Goal: Task Accomplishment & Management: Complete application form

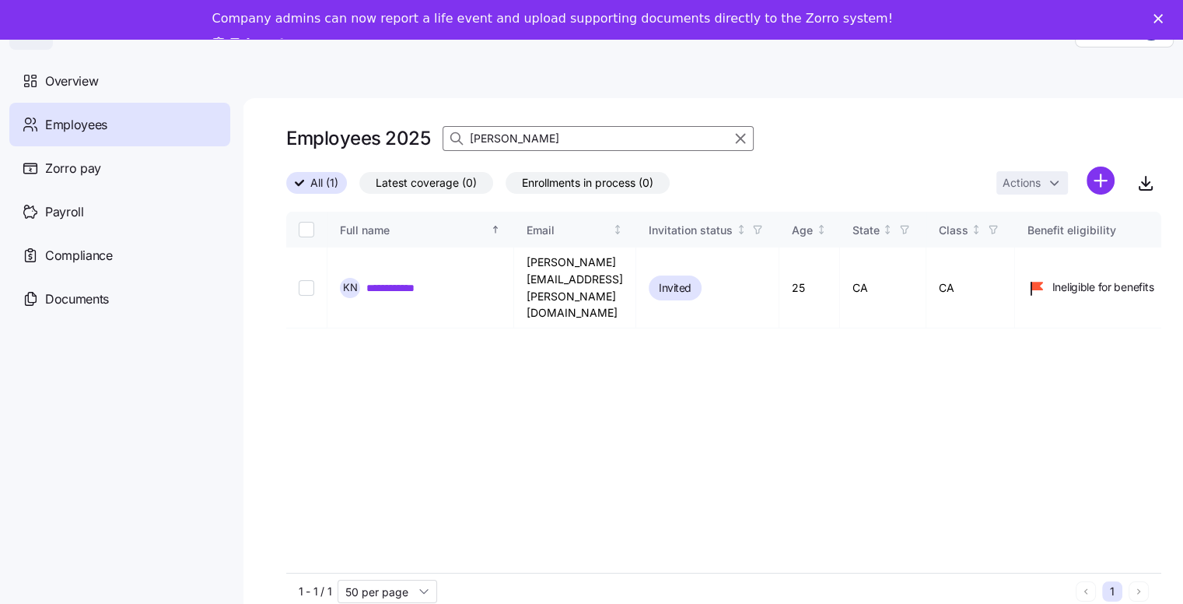
drag, startPoint x: 505, startPoint y: 138, endPoint x: 462, endPoint y: 137, distance: 42.8
click at [464, 137] on div "[PERSON_NAME]" at bounding box center [598, 138] width 311 height 25
type input "[PERSON_NAME]"
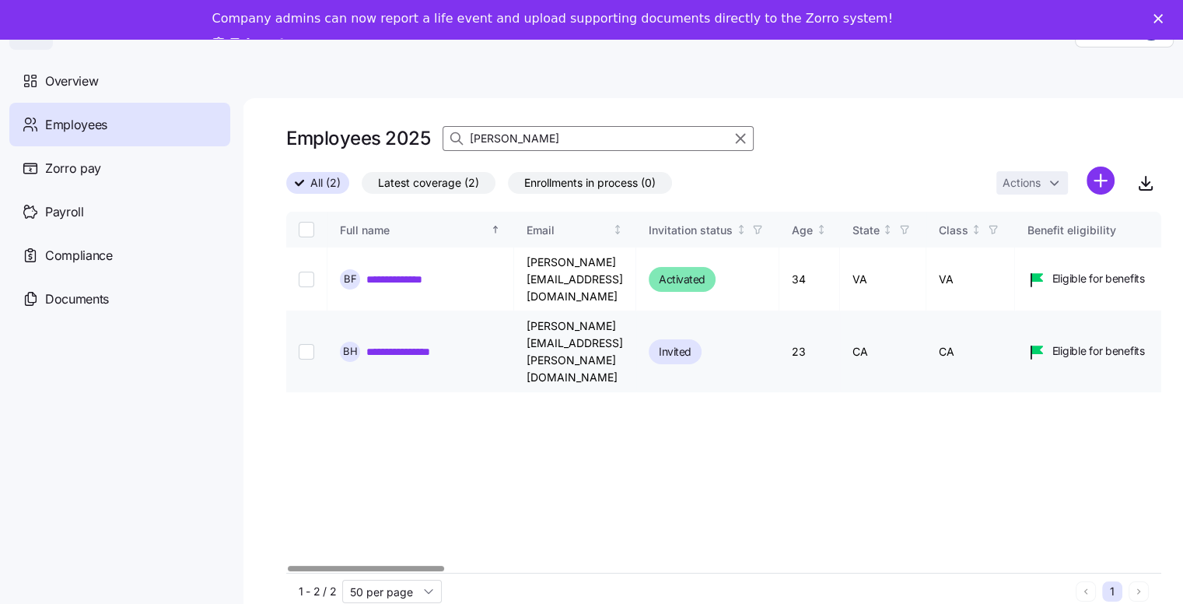
click at [305, 344] on input "Select record 2" at bounding box center [307, 352] width 16 height 16
checkbox input "true"
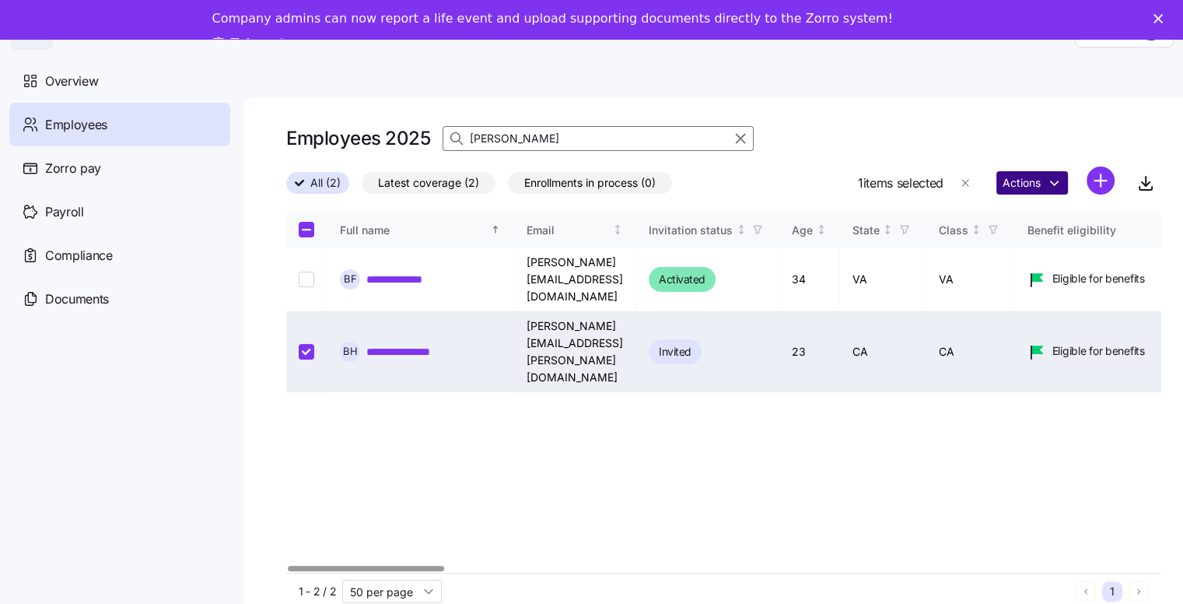
click at [1060, 190] on html "**********" at bounding box center [591, 316] width 1183 height 633
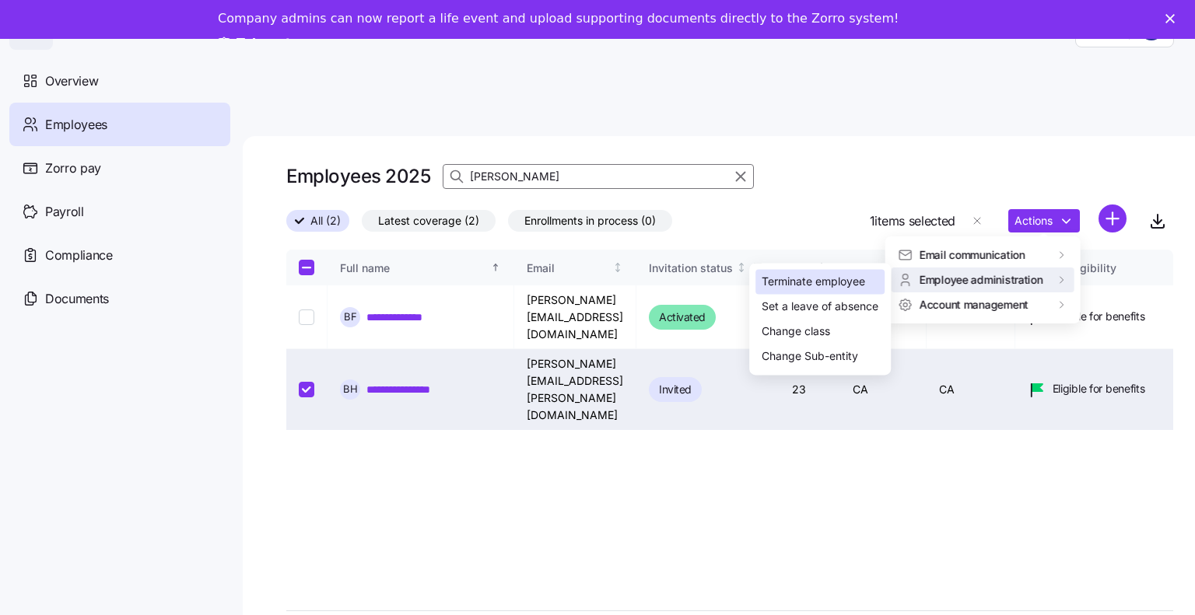
click at [826, 279] on div "Terminate employee" at bounding box center [813, 282] width 103 height 17
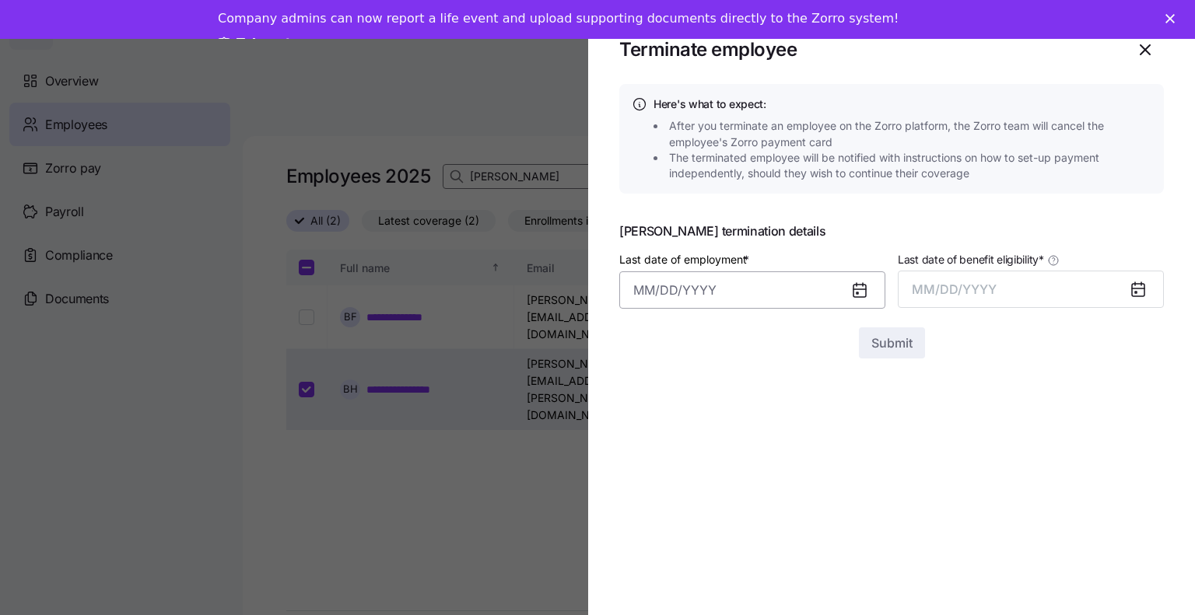
click at [688, 289] on input "Last date of employment *" at bounding box center [752, 290] width 266 height 37
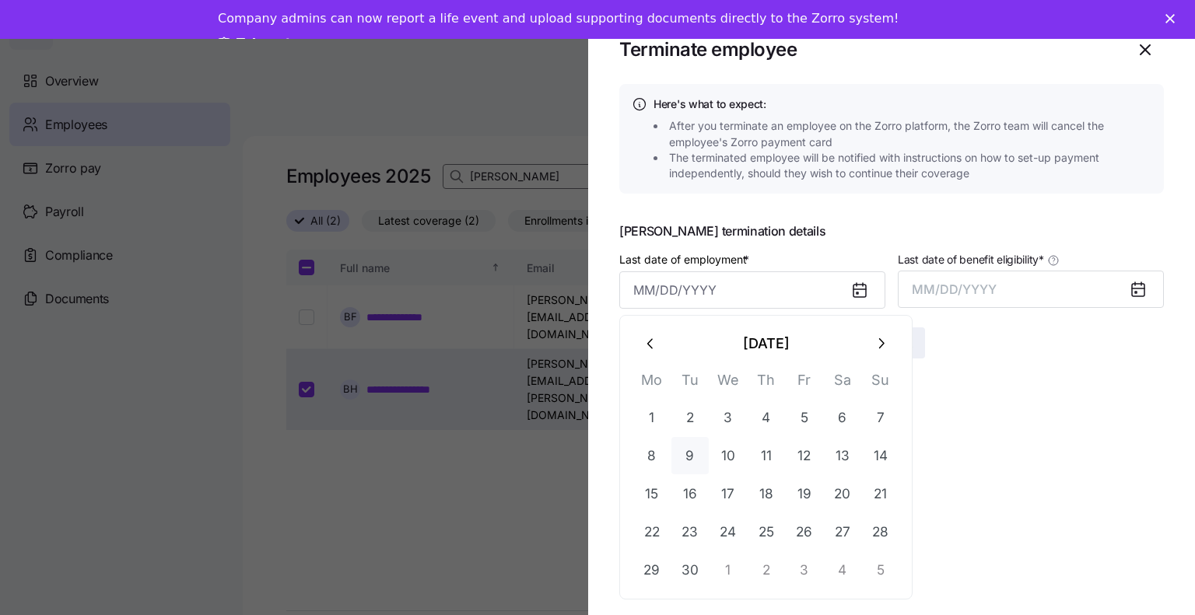
click at [692, 444] on button "9" at bounding box center [689, 455] width 37 height 37
type input "[DATE]"
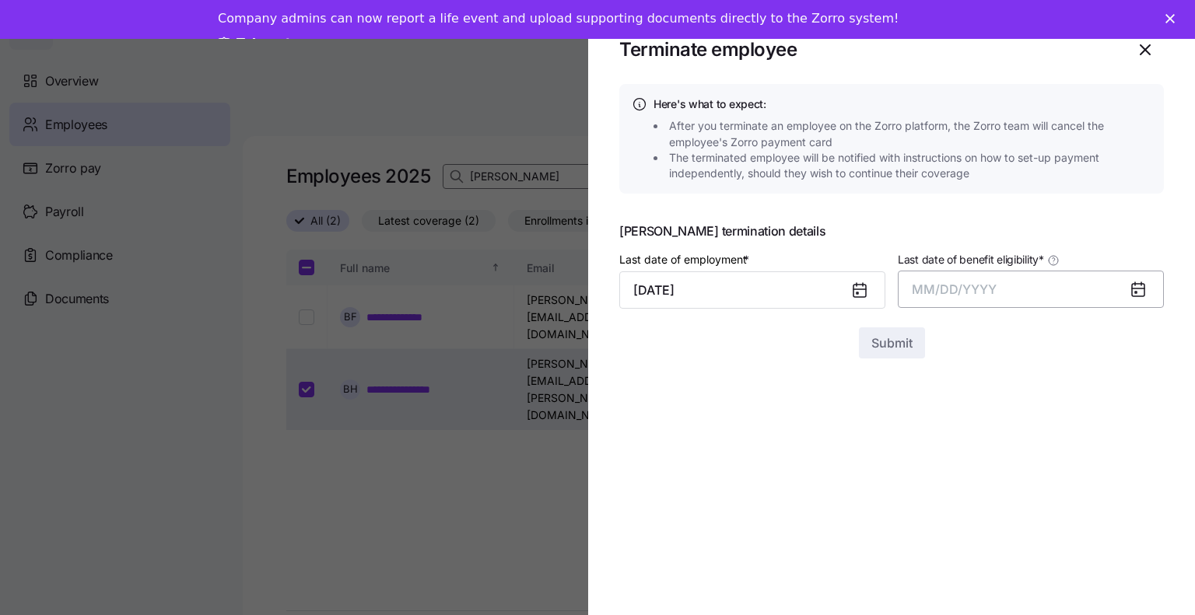
click at [945, 291] on span "MM/DD/YYYY" at bounding box center [954, 290] width 85 height 16
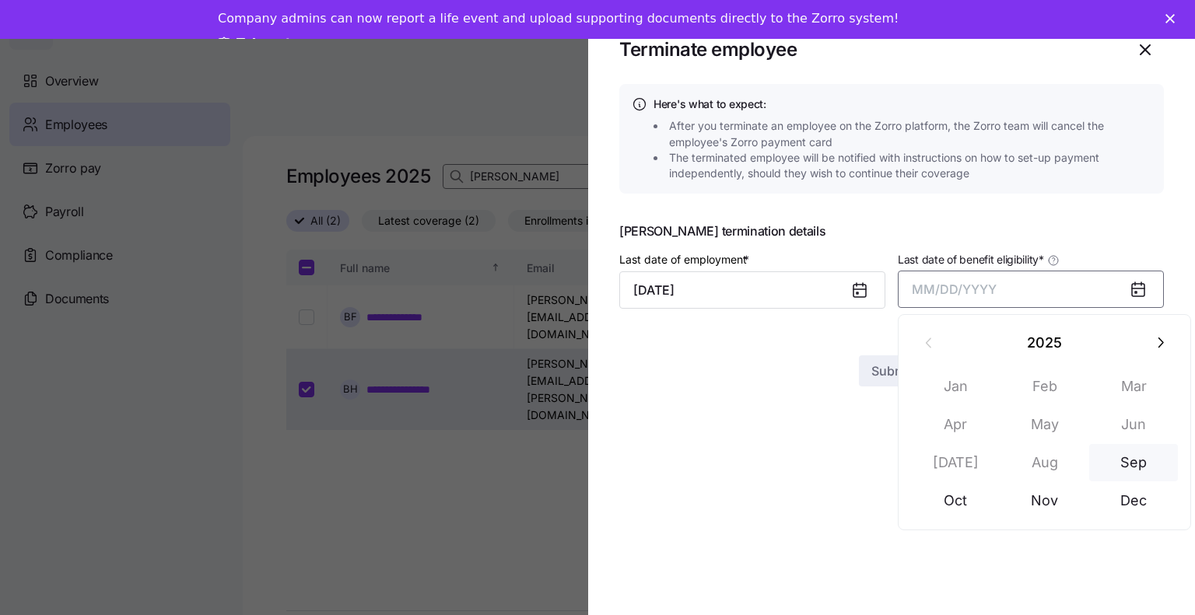
click at [1130, 466] on button "Sep" at bounding box center [1133, 462] width 89 height 37
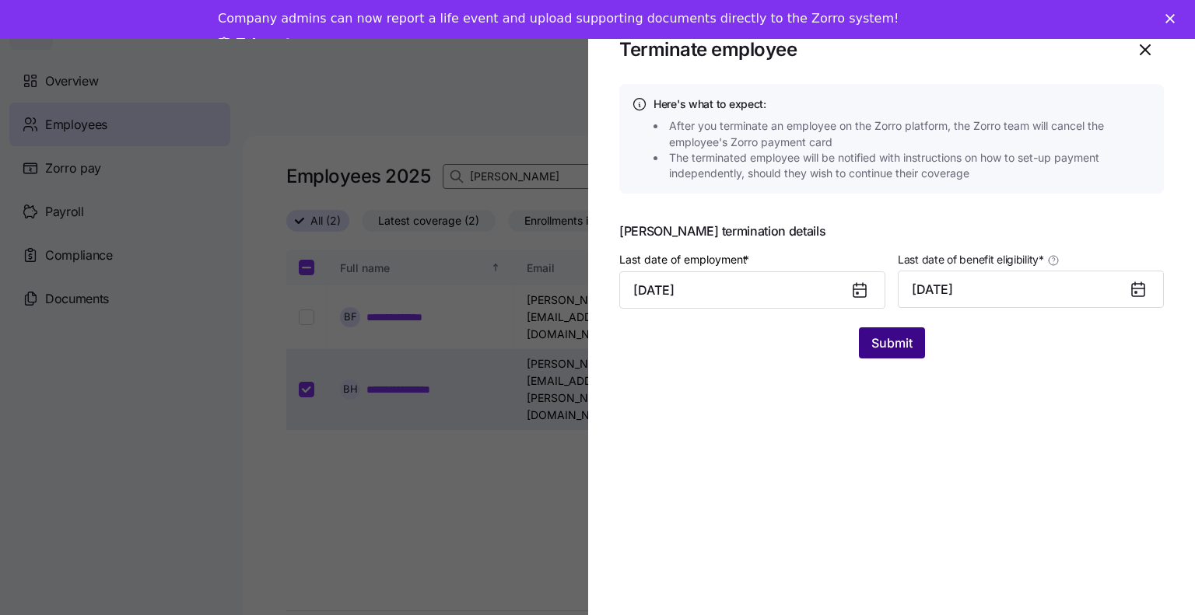
click at [890, 345] on span "Submit" at bounding box center [891, 343] width 41 height 19
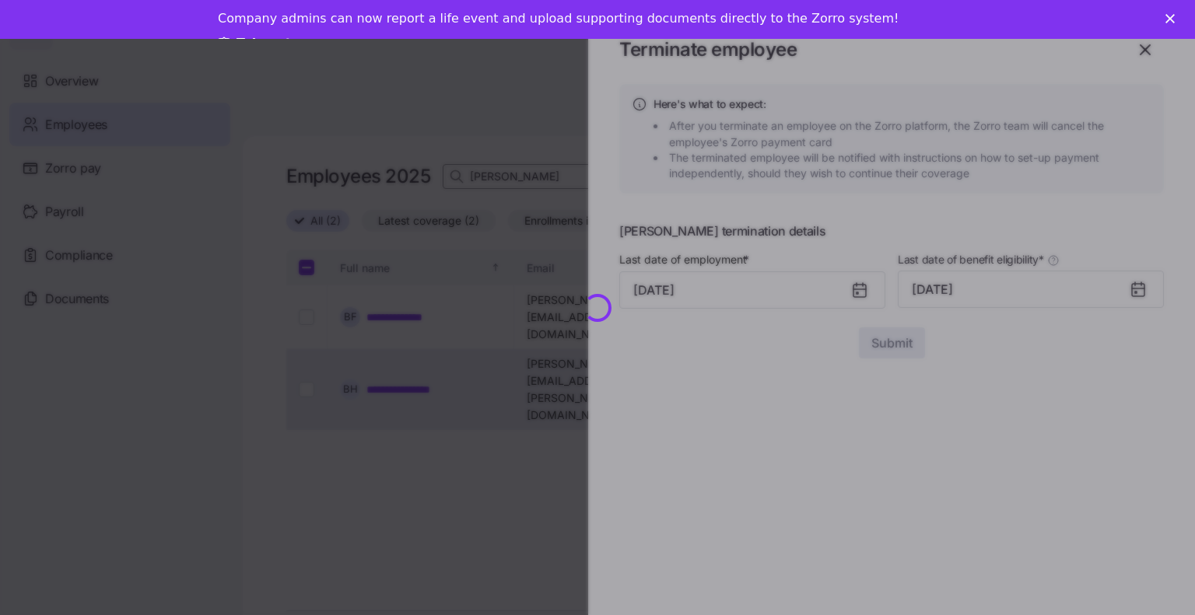
checkbox input "false"
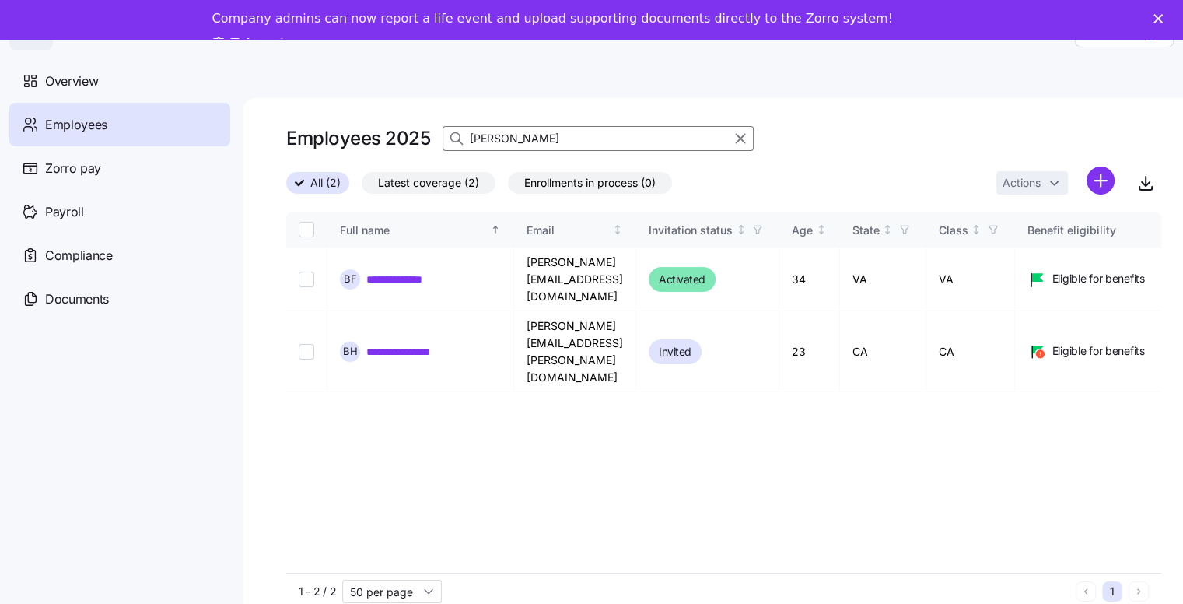
drag, startPoint x: 510, startPoint y: 139, endPoint x: 464, endPoint y: 138, distance: 45.9
click at [464, 138] on div "[PERSON_NAME]" at bounding box center [598, 138] width 311 height 25
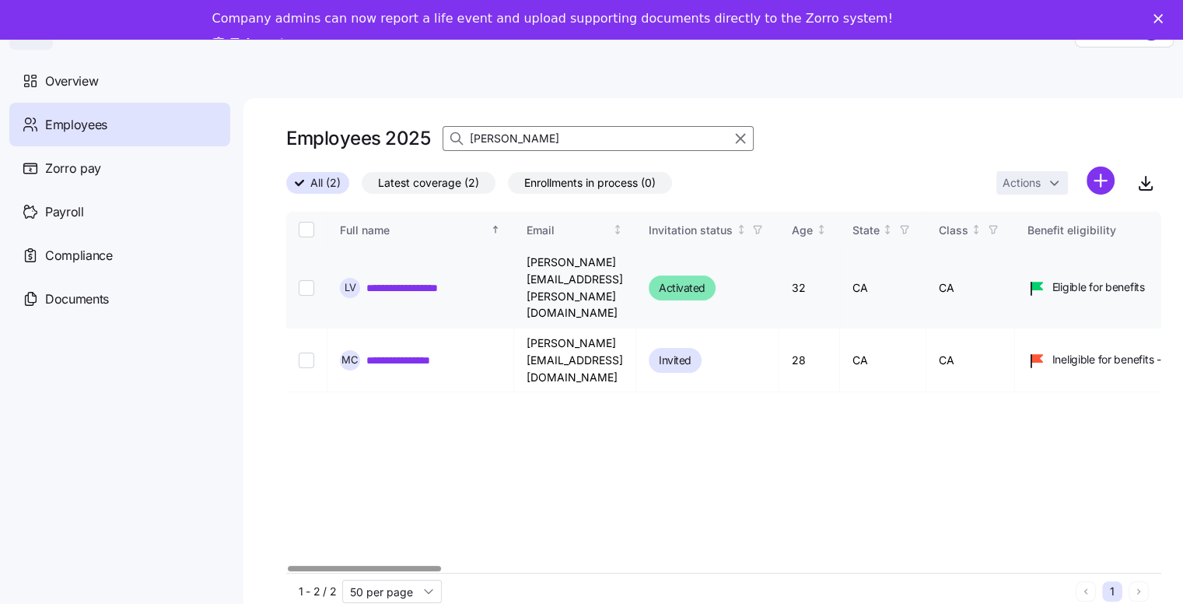
type input "[PERSON_NAME]"
click at [296, 273] on td at bounding box center [306, 287] width 41 height 81
click at [300, 280] on input "Select record 1" at bounding box center [307, 288] width 16 height 16
checkbox input "true"
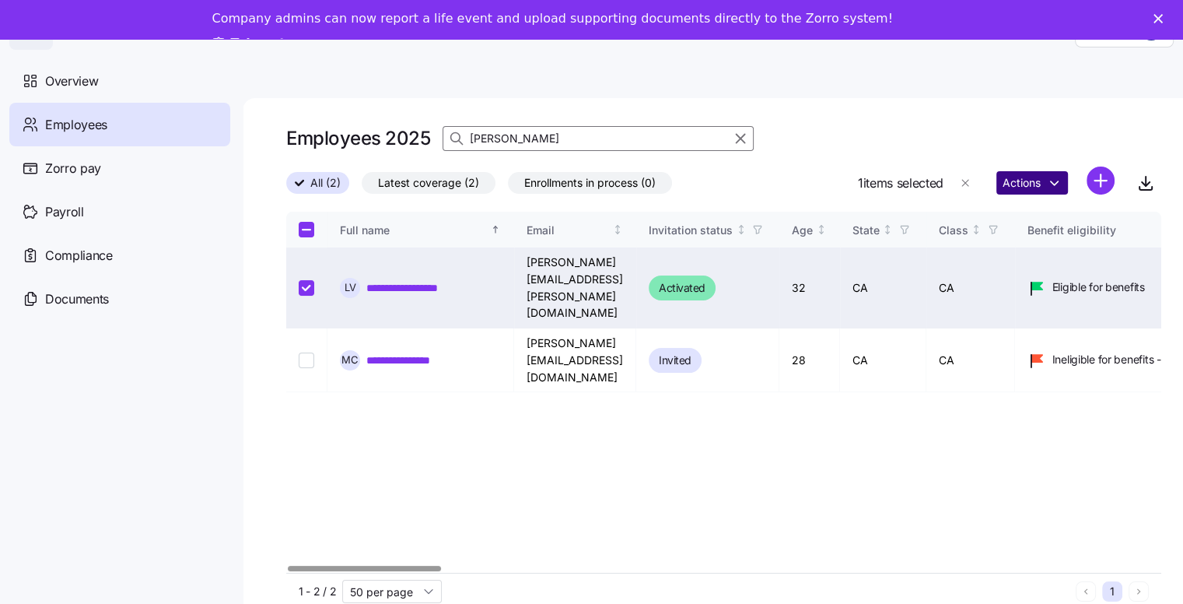
click at [1071, 186] on html "**********" at bounding box center [591, 316] width 1183 height 633
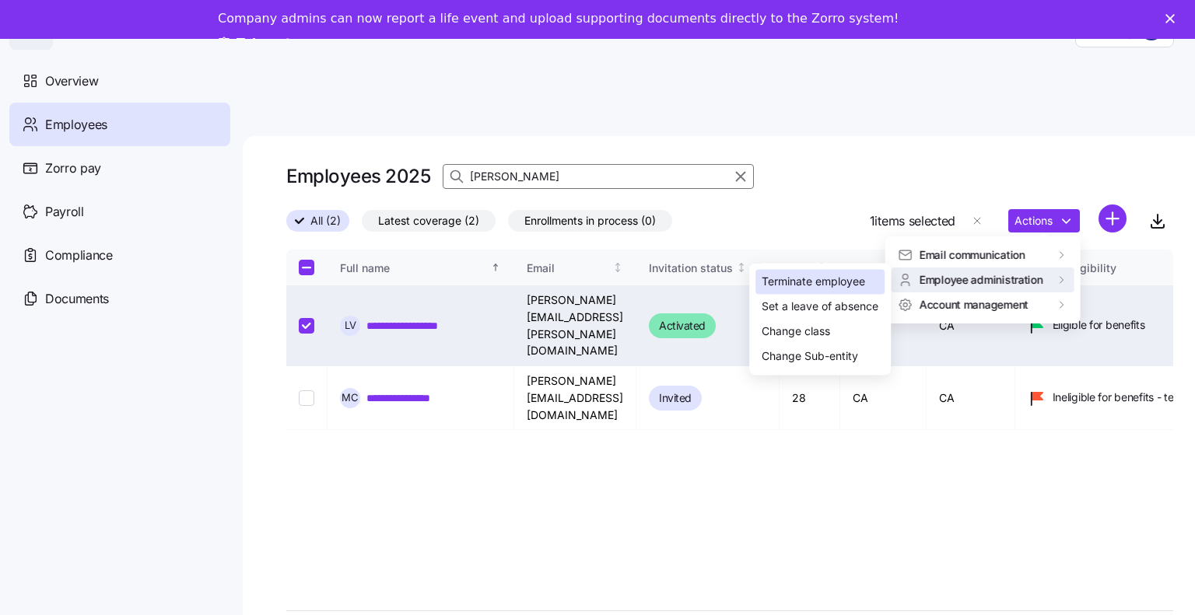
click at [833, 276] on div "Terminate employee" at bounding box center [813, 282] width 103 height 17
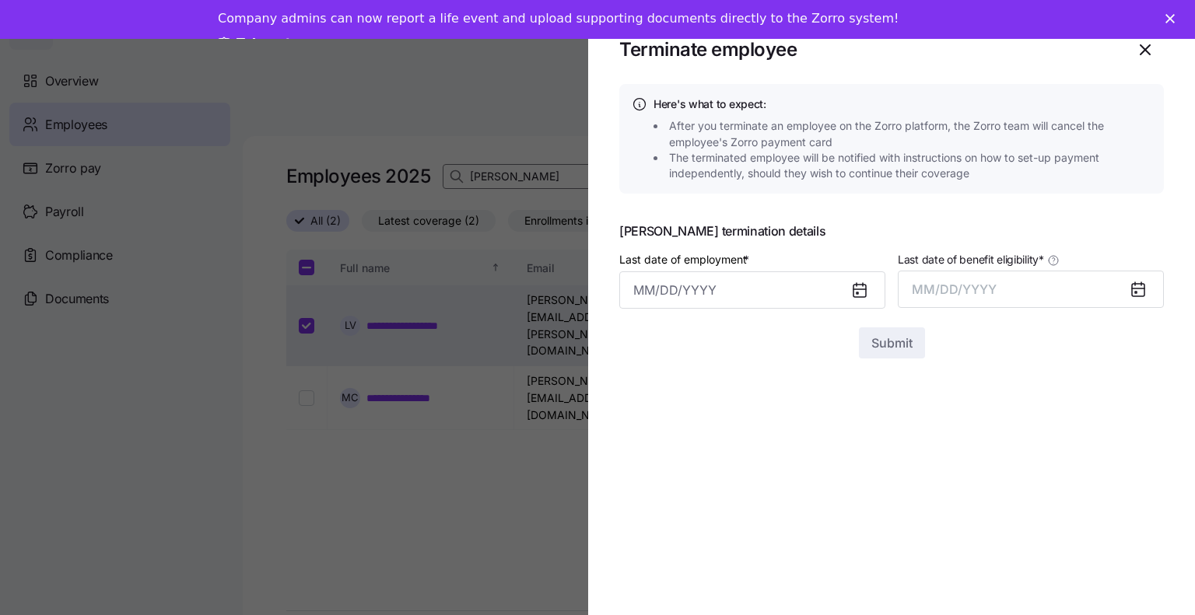
click at [859, 288] on icon at bounding box center [860, 291] width 12 height 12
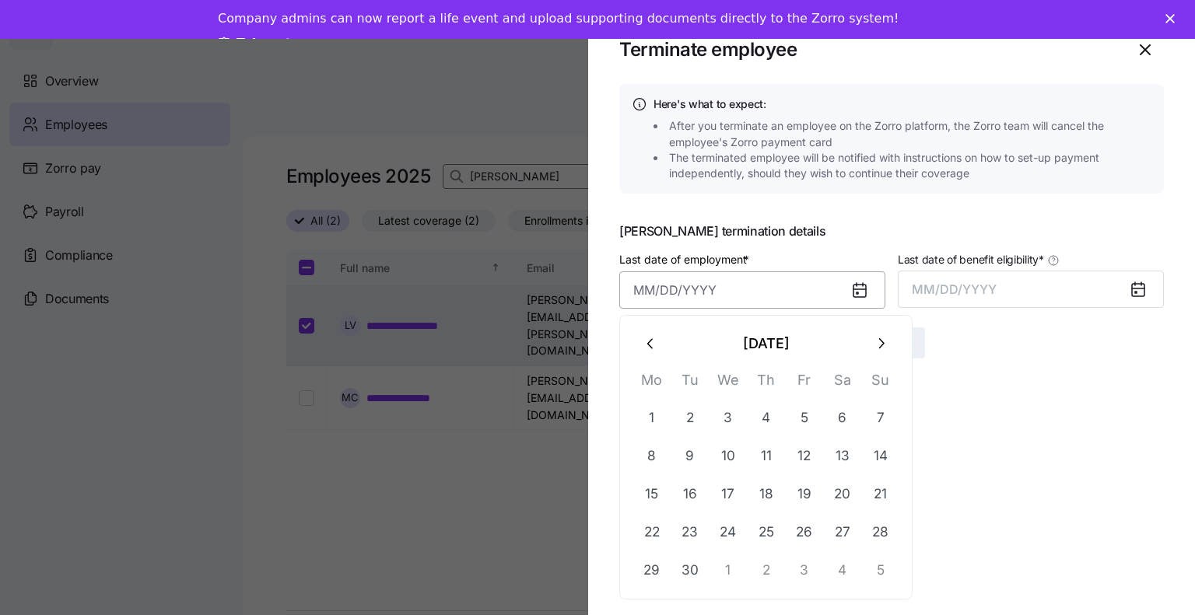
click at [686, 293] on input "Last date of employment *" at bounding box center [752, 290] width 266 height 37
click at [877, 342] on icon "button" at bounding box center [880, 343] width 17 height 17
click at [881, 421] on button "5" at bounding box center [880, 417] width 37 height 37
type input "[DATE]"
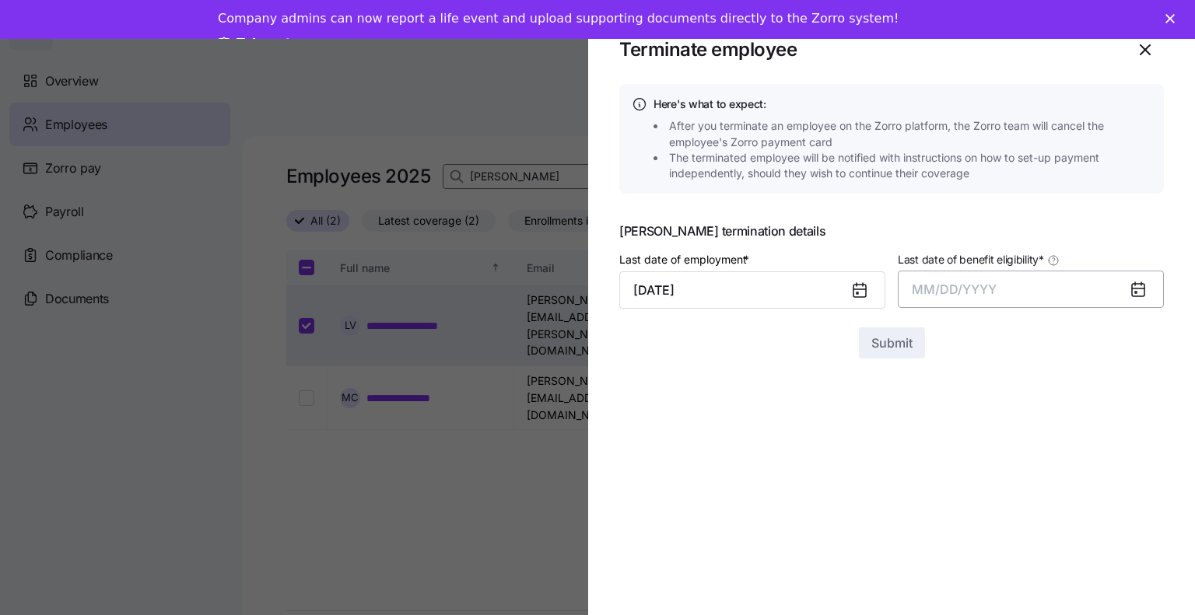
click at [943, 292] on span "MM/DD/YYYY" at bounding box center [954, 290] width 85 height 16
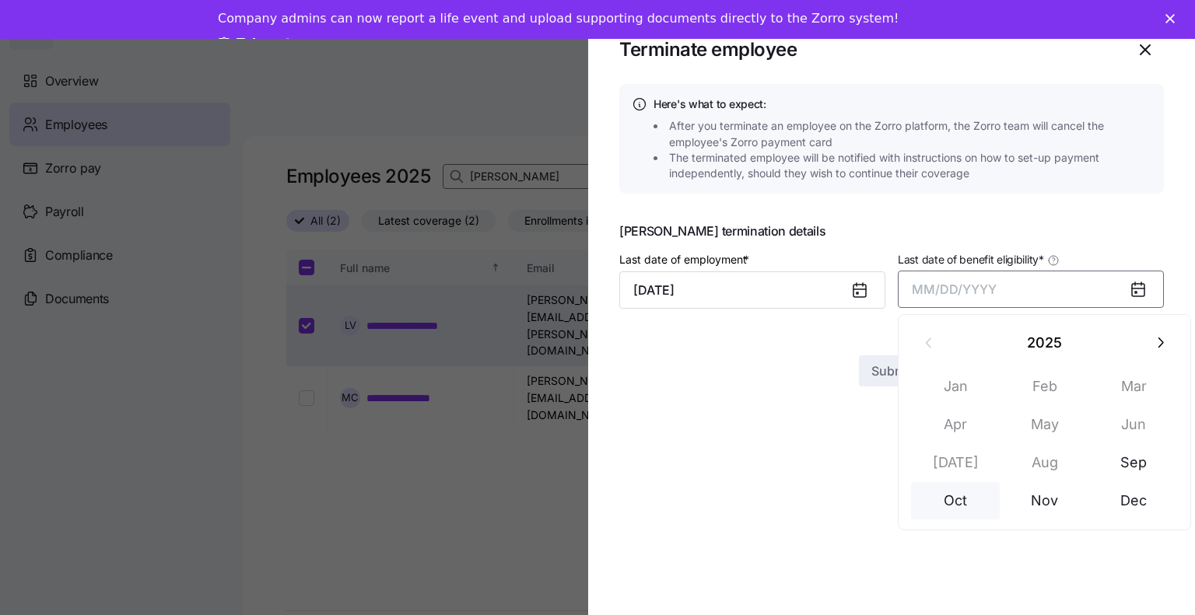
click at [952, 503] on button "Oct" at bounding box center [955, 500] width 89 height 37
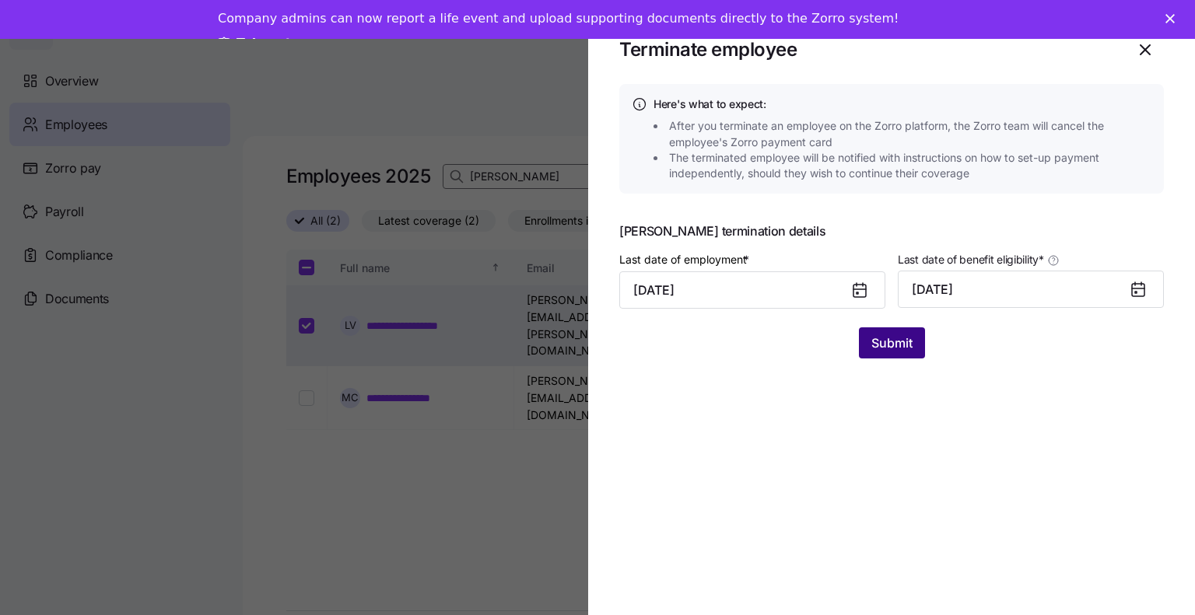
click at [881, 345] on span "Submit" at bounding box center [891, 343] width 41 height 19
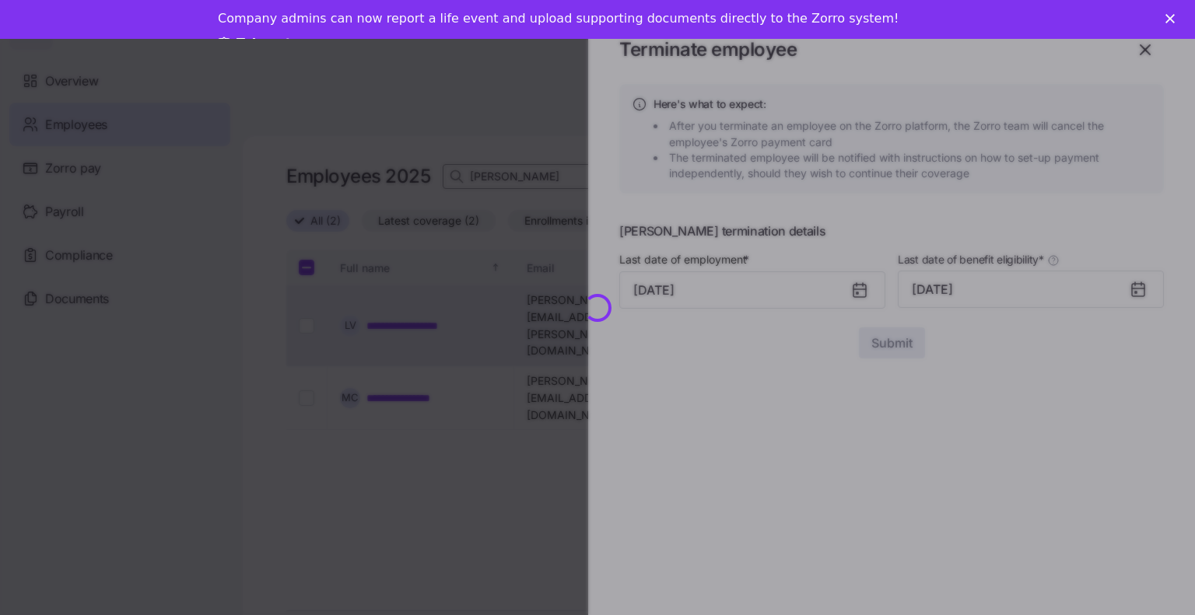
checkbox input "false"
